Goal: Task Accomplishment & Management: Complete application form

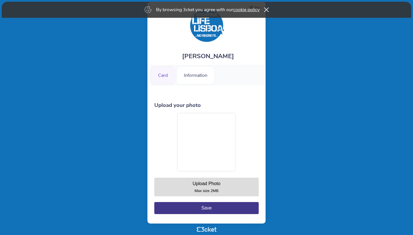
click at [165, 78] on div "Card" at bounding box center [163, 75] width 25 height 18
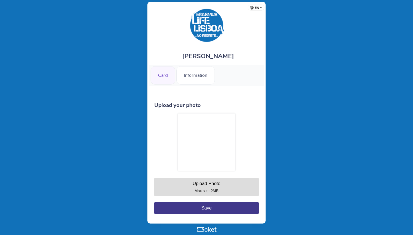
click at [208, 153] on div at bounding box center [206, 142] width 57 height 57
click at [231, 209] on button "Save" at bounding box center [206, 208] width 105 height 12
click at [193, 75] on div "Information" at bounding box center [196, 75] width 38 height 18
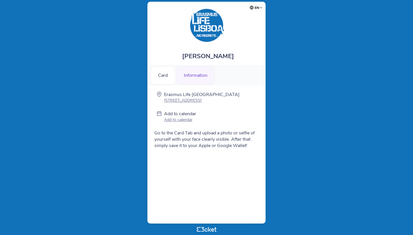
click at [258, 12] on select "Português ([GEOGRAPHIC_DATA]) English Español Catalan [DEMOGRAPHIC_DATA]" at bounding box center [257, 6] width 14 height 11
click at [166, 75] on div "Card" at bounding box center [163, 75] width 25 height 18
